Goal: Task Accomplishment & Management: Manage account settings

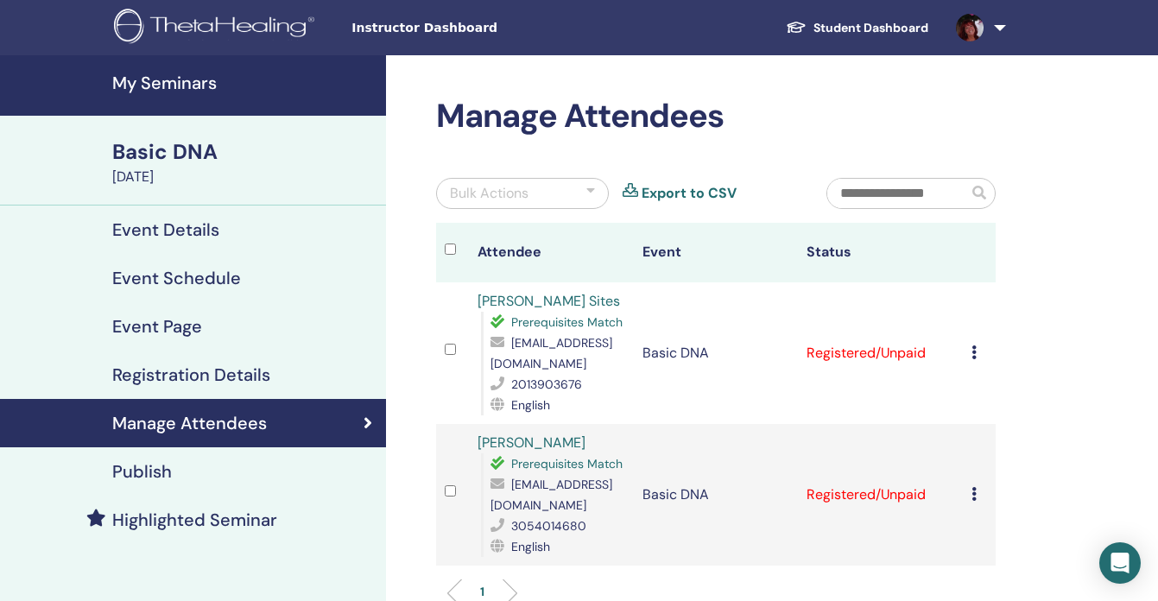
scroll to position [54, 0]
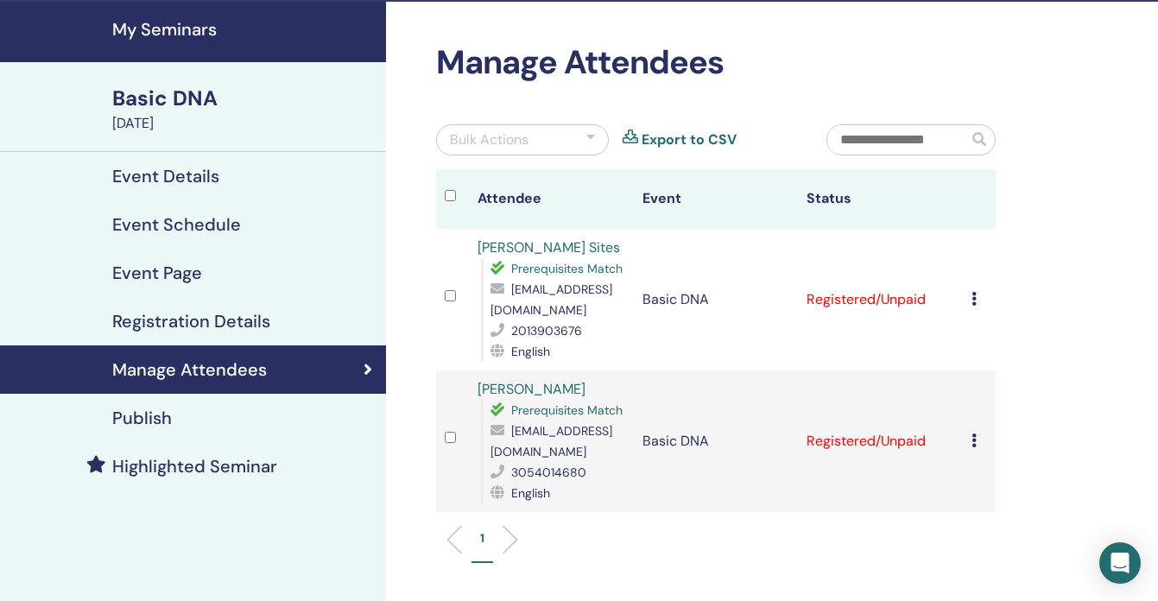
click at [200, 28] on h4 "My Seminars" at bounding box center [243, 29] width 263 height 21
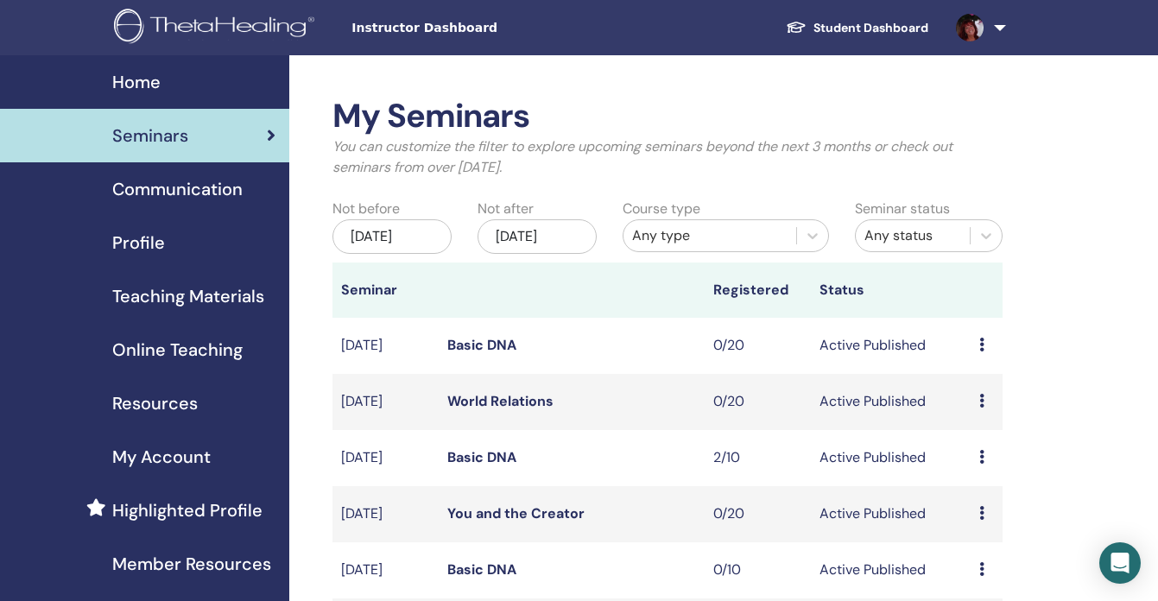
click at [856, 28] on link "Student Dashboard" at bounding box center [857, 28] width 170 height 32
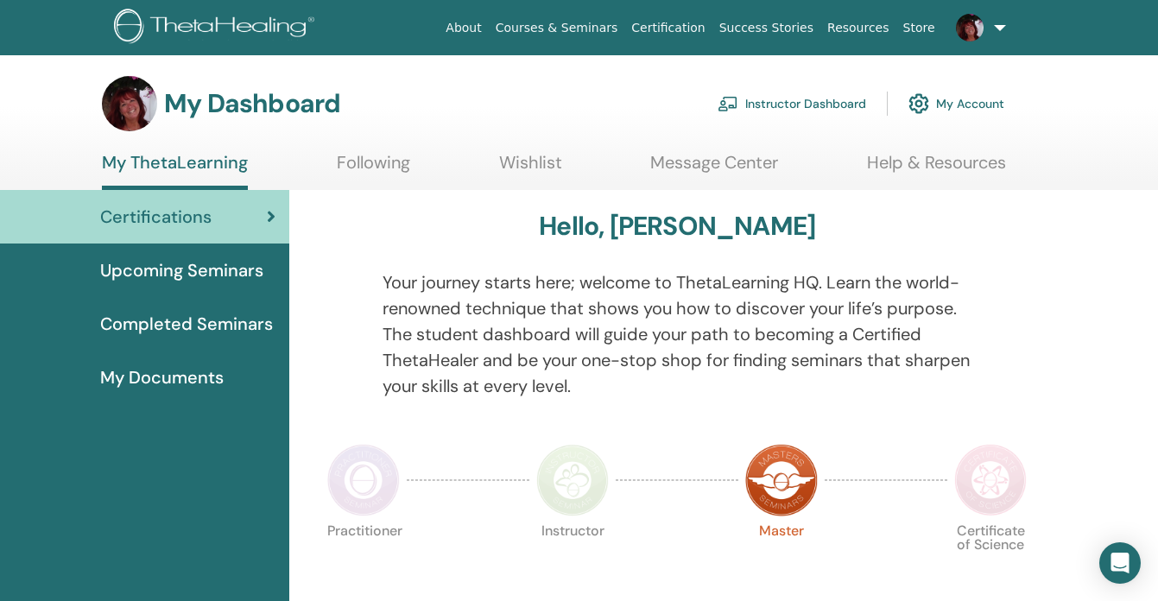
click at [178, 268] on span "Upcoming Seminars" at bounding box center [181, 270] width 163 height 26
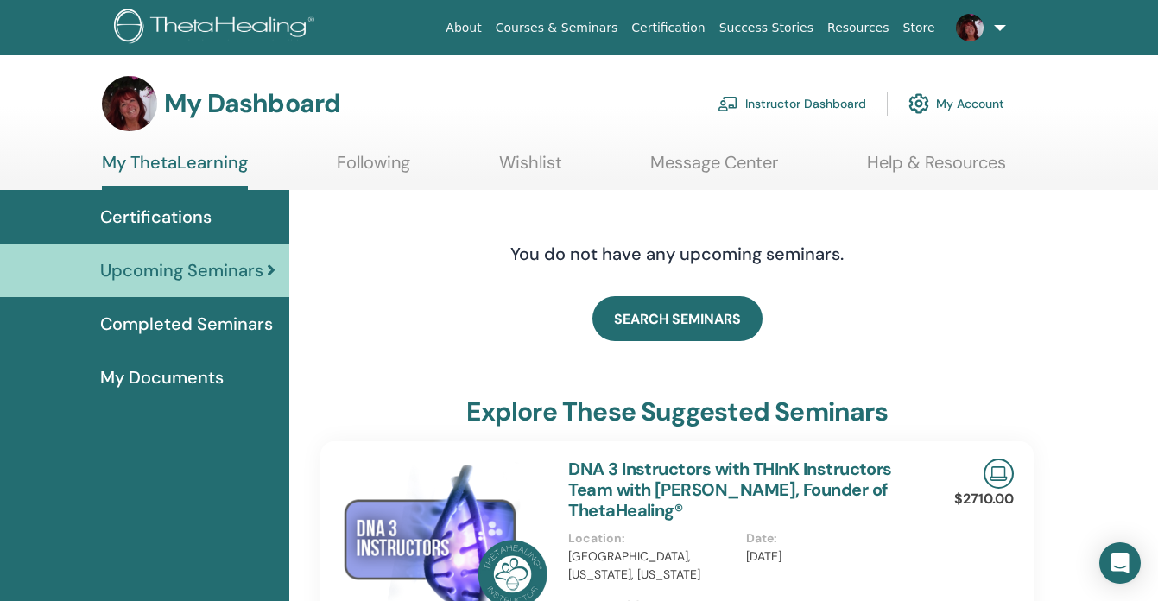
click at [767, 104] on link "Instructor Dashboard" at bounding box center [791, 104] width 148 height 38
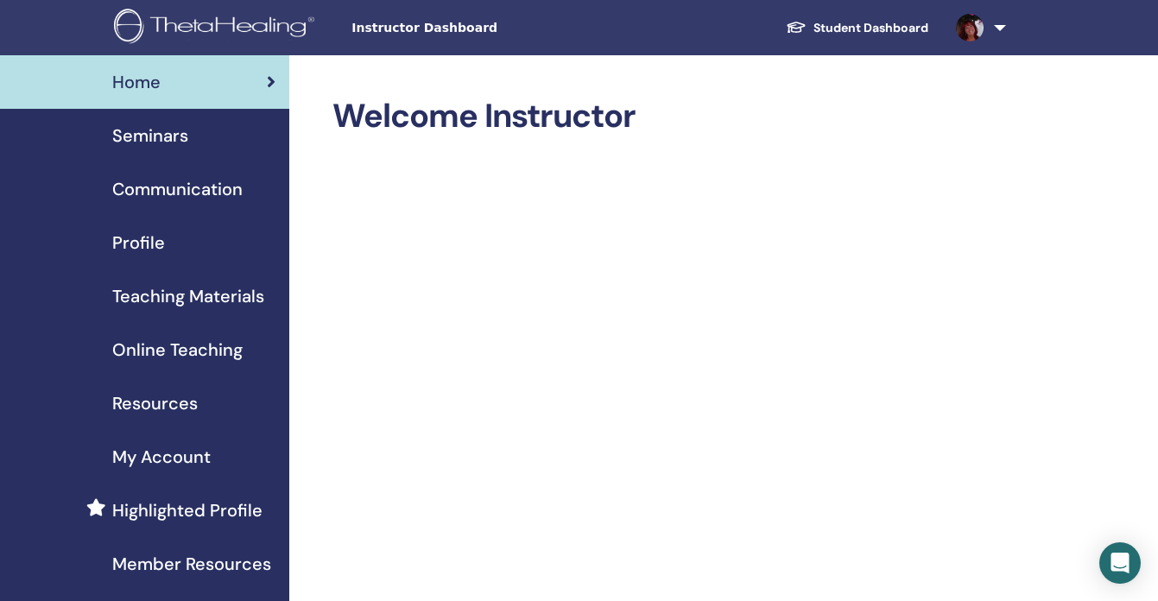
click at [168, 145] on span "Seminars" at bounding box center [150, 136] width 76 height 26
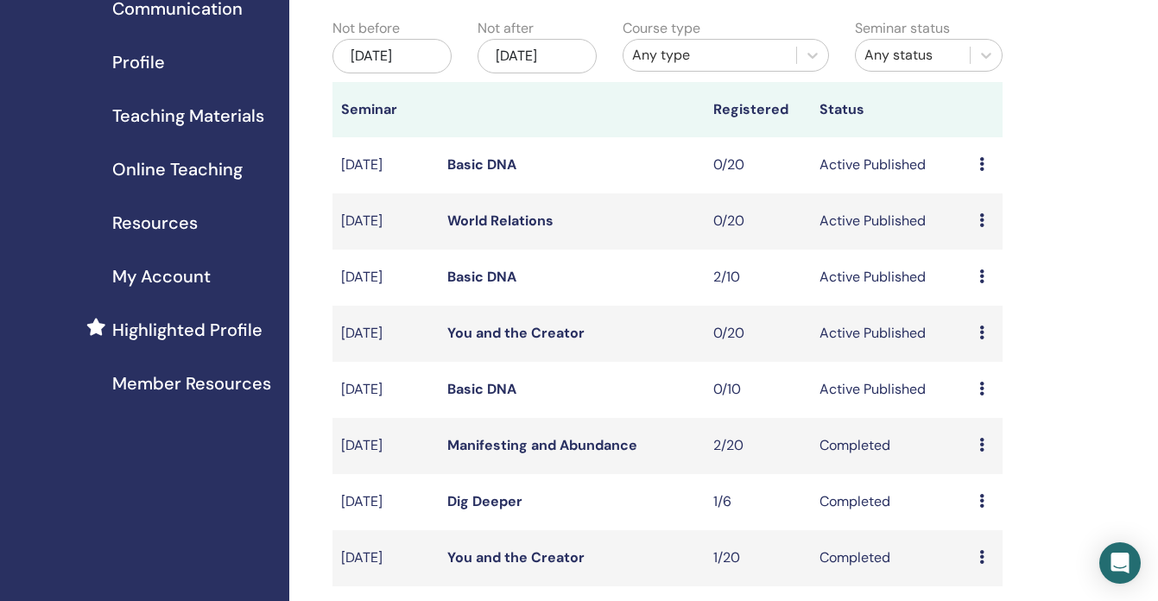
scroll to position [182, 0]
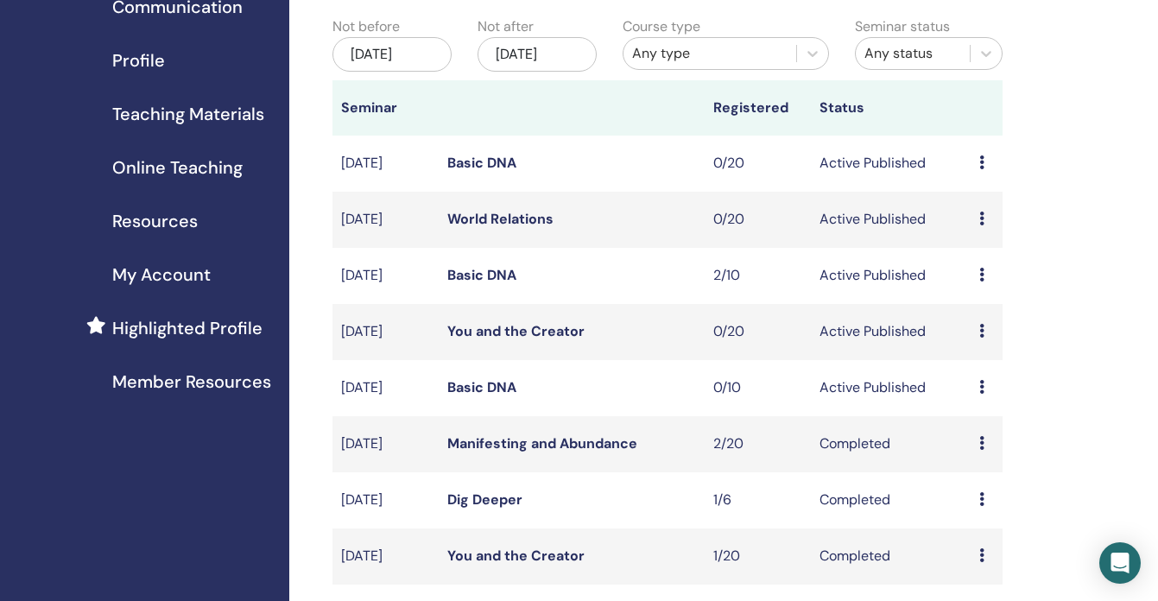
click at [980, 394] on icon at bounding box center [981, 387] width 5 height 14
click at [976, 495] on p "Cancel" at bounding box center [983, 494] width 66 height 21
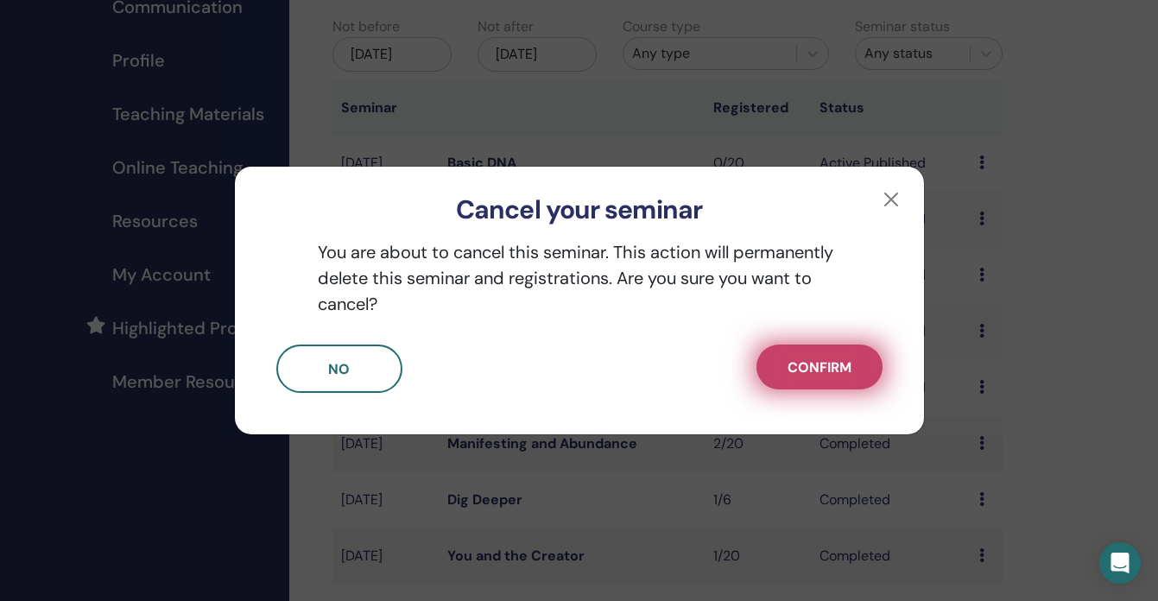
click at [822, 366] on span "Confirm" at bounding box center [819, 367] width 64 height 18
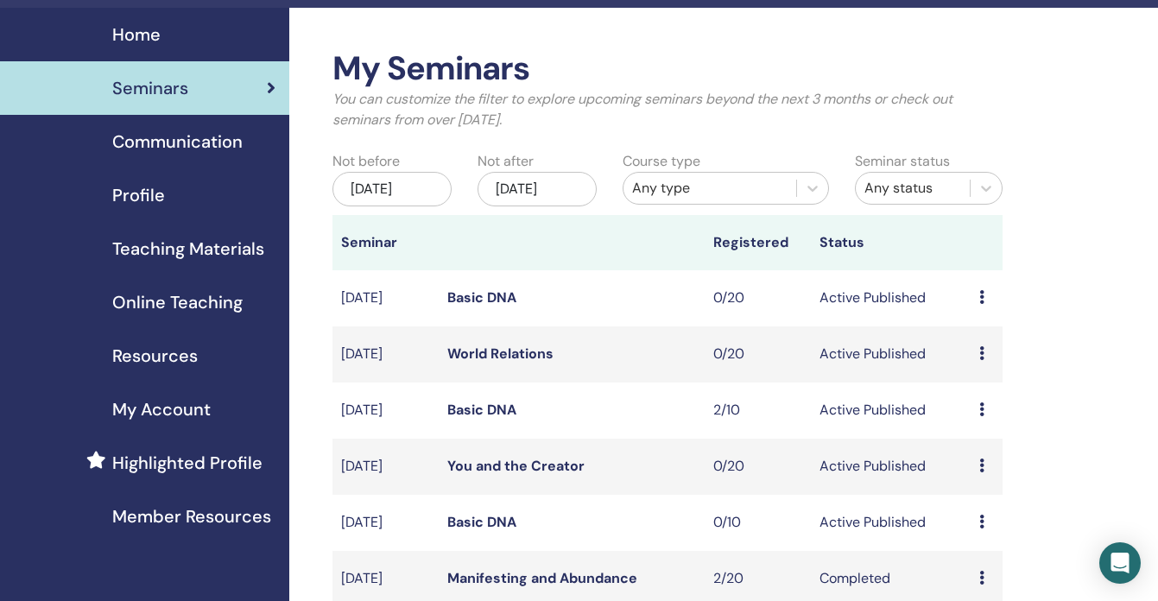
scroll to position [0, 0]
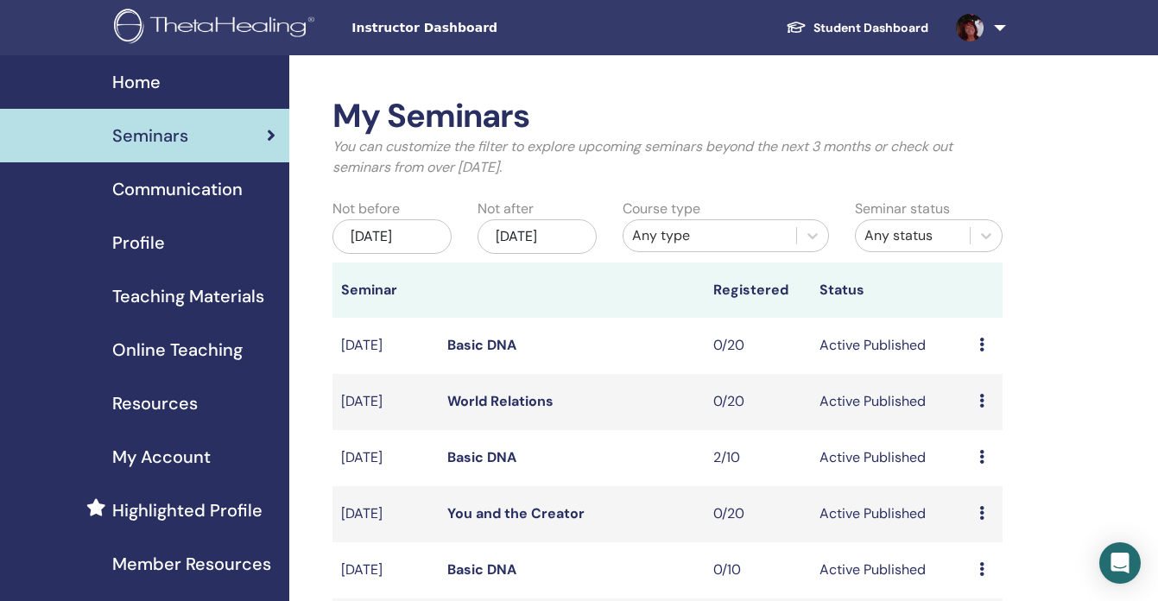
click at [878, 29] on link "Student Dashboard" at bounding box center [857, 28] width 170 height 32
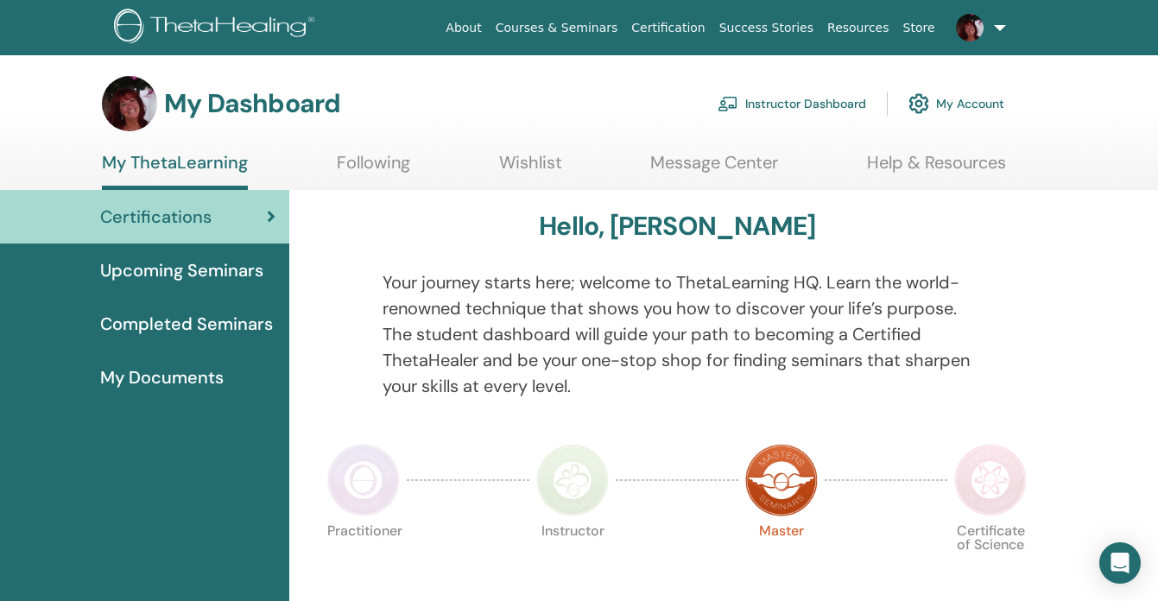
click at [192, 273] on span "Upcoming Seminars" at bounding box center [181, 270] width 163 height 26
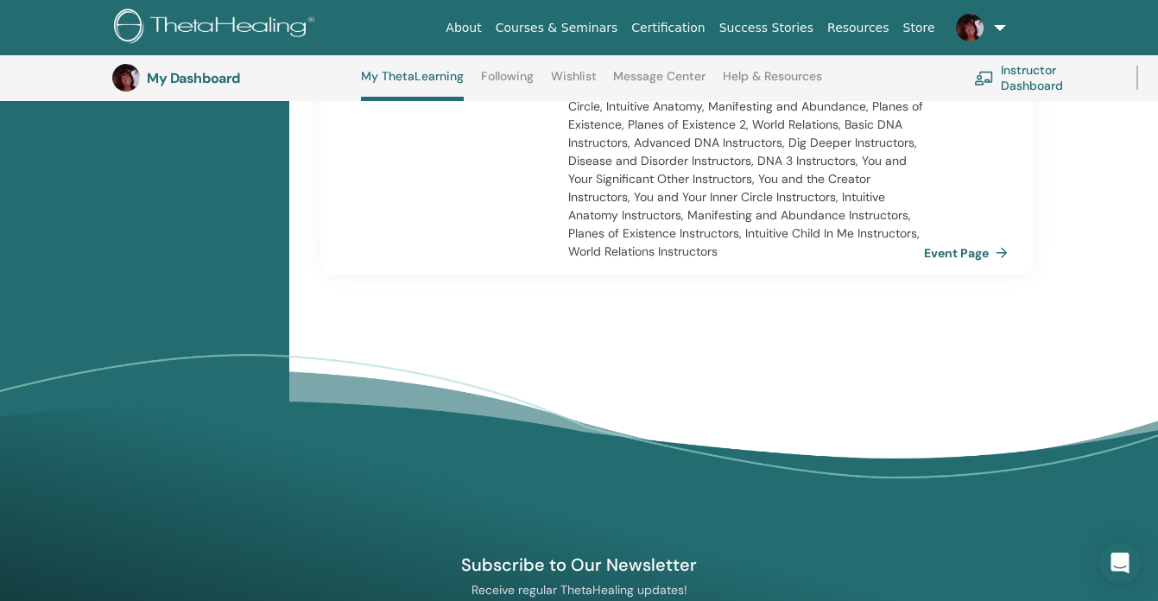
scroll to position [1600, 0]
